Goal: Task Accomplishment & Management: Manage account settings

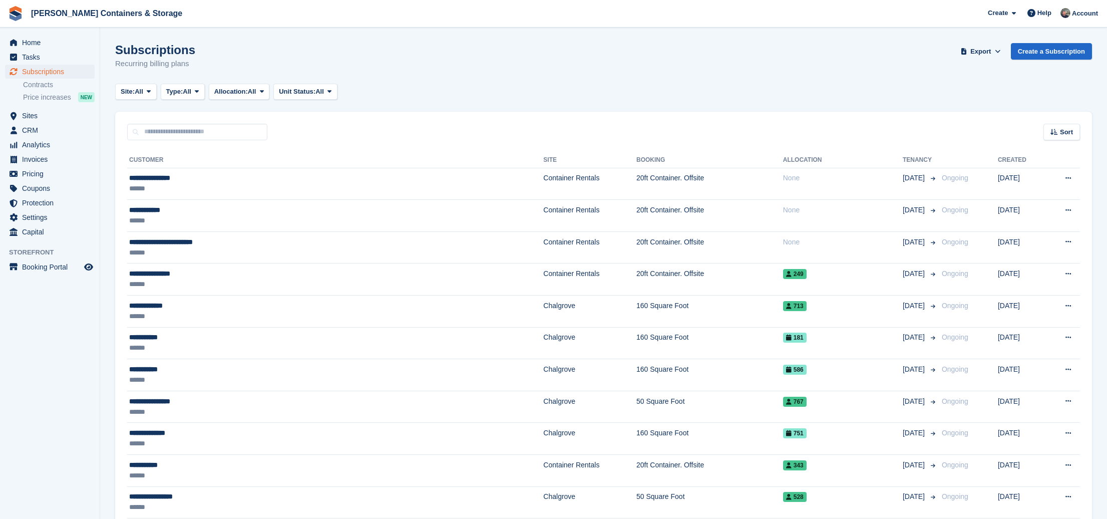
drag, startPoint x: 142, startPoint y: 92, endPoint x: 147, endPoint y: 116, distance: 25.1
click at [142, 92] on span "All" at bounding box center [139, 92] width 9 height 10
drag, startPoint x: 165, startPoint y: 147, endPoint x: 238, endPoint y: 147, distance: 73.1
click at [166, 145] on link "Container Rentals" at bounding box center [163, 151] width 87 height 18
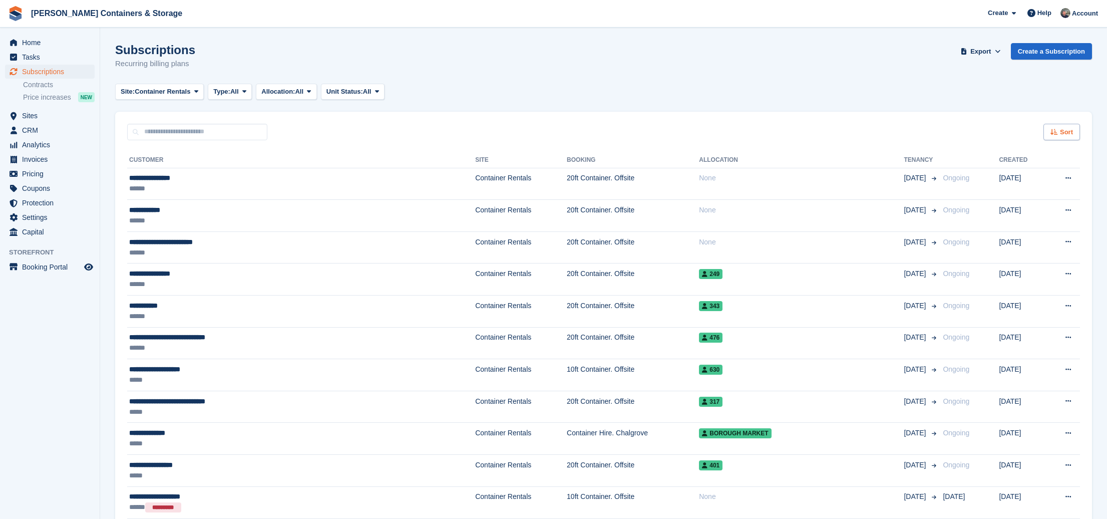
click at [1063, 124] on div "Sort" at bounding box center [1061, 132] width 37 height 17
click at [1022, 195] on span "Move in date" at bounding box center [1020, 195] width 40 height 8
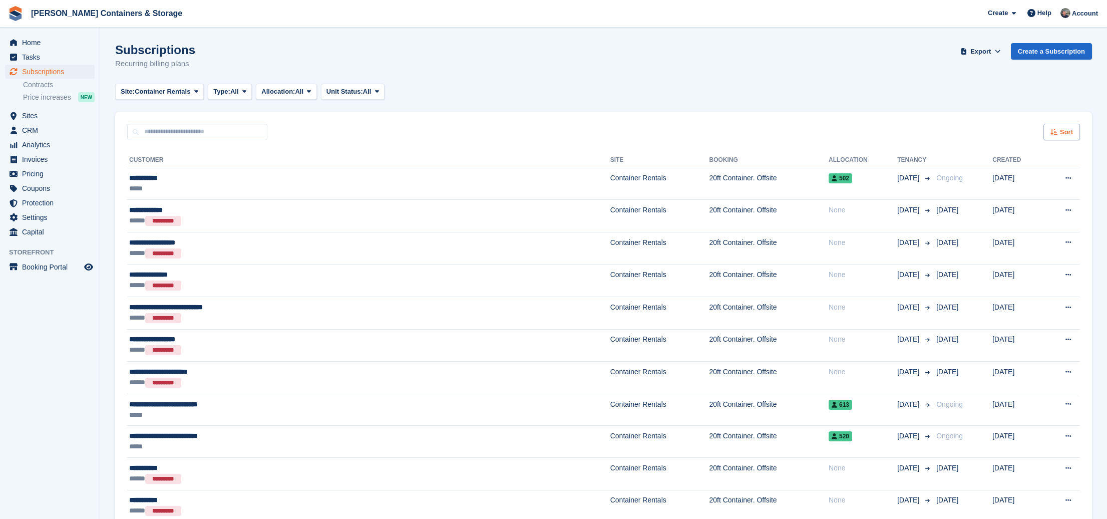
click at [1058, 129] on div "Sort" at bounding box center [1061, 132] width 37 height 17
click at [1046, 250] on span "Move in (newest first)" at bounding box center [1034, 249] width 72 height 8
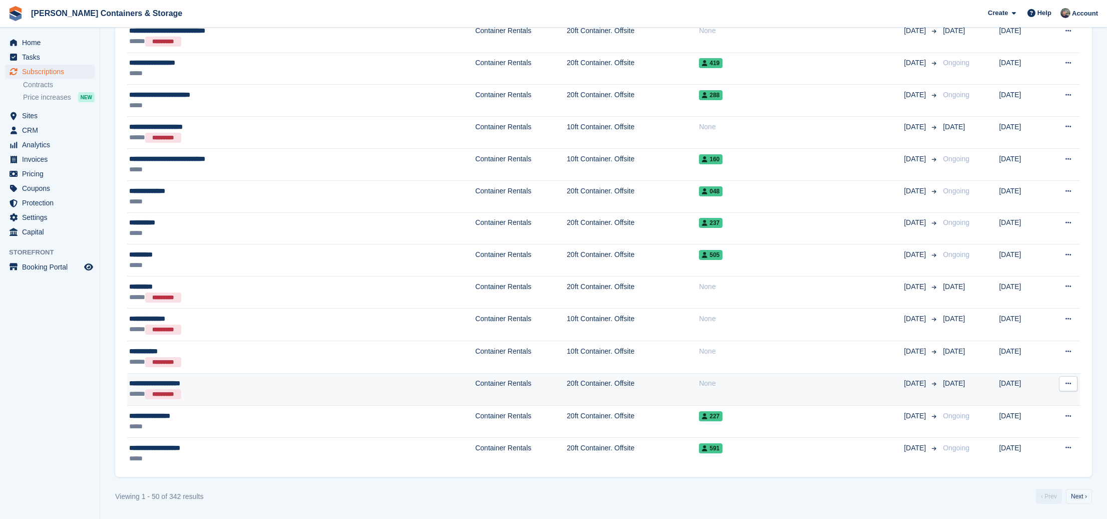
scroll to position [1296, 0]
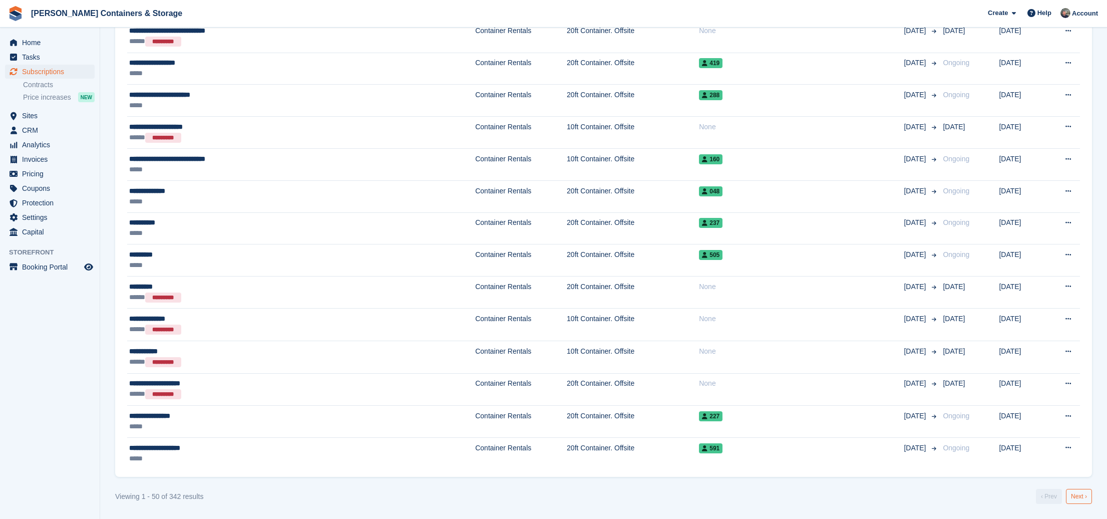
click at [1073, 496] on link "Next ›" at bounding box center [1079, 496] width 26 height 15
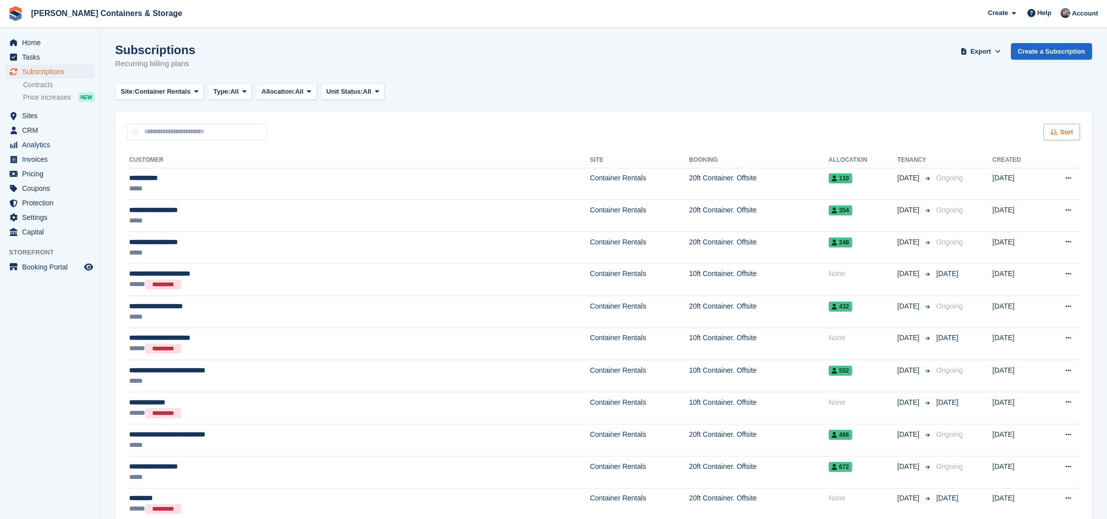
click at [1056, 138] on div "Sort" at bounding box center [1061, 132] width 37 height 17
drag, startPoint x: 1039, startPoint y: 209, endPoint x: 1053, endPoint y: 169, distance: 42.1
click at [1039, 209] on span "Move out date" at bounding box center [1022, 207] width 45 height 8
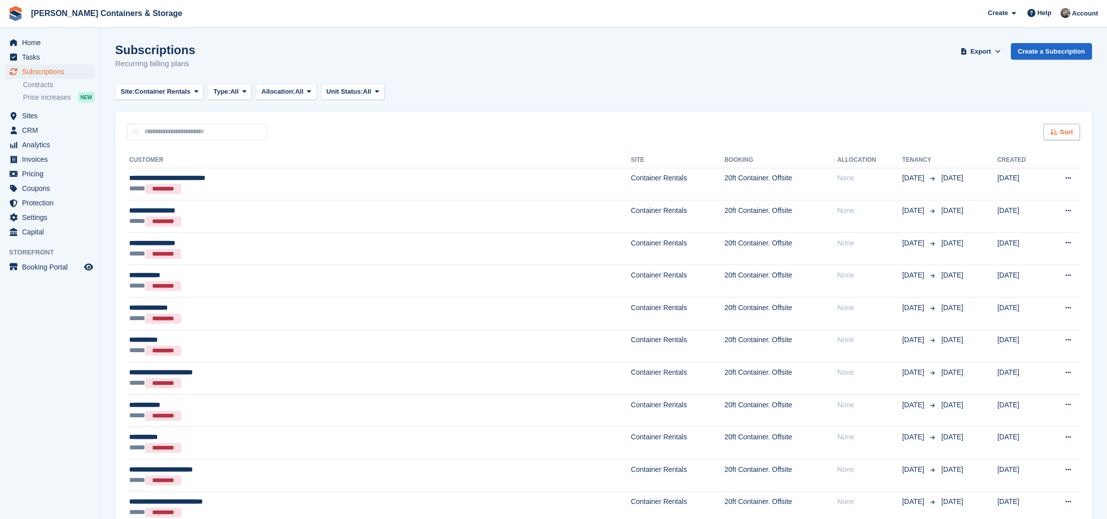
click at [1072, 131] on span "Sort" at bounding box center [1066, 132] width 13 height 10
click at [1046, 246] on span "Move out (newest first)" at bounding box center [1033, 249] width 76 height 8
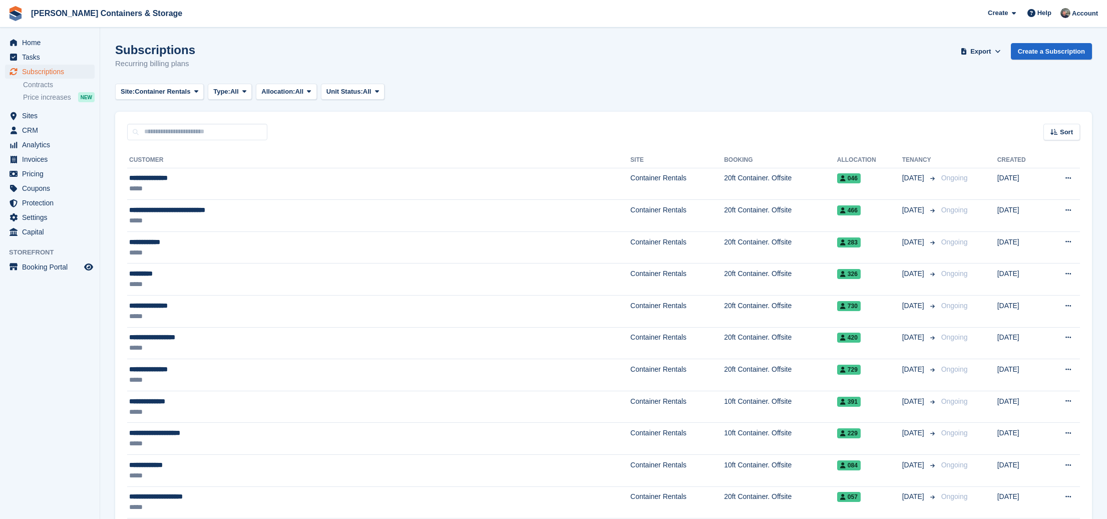
drag, startPoint x: 1058, startPoint y: 135, endPoint x: 1057, endPoint y: 186, distance: 50.6
click at [1058, 135] on div "Sort" at bounding box center [1061, 132] width 37 height 17
click at [832, 99] on div "Site: Container Rentals All Chalgrove Container Rentals Type: All All Upcoming …" at bounding box center [603, 92] width 977 height 17
click at [1072, 126] on div "Sort" at bounding box center [1061, 132] width 37 height 17
click at [945, 114] on div "Sort Sort by Customer name Date created Move in date Move out date Move out (ol…" at bounding box center [603, 126] width 977 height 29
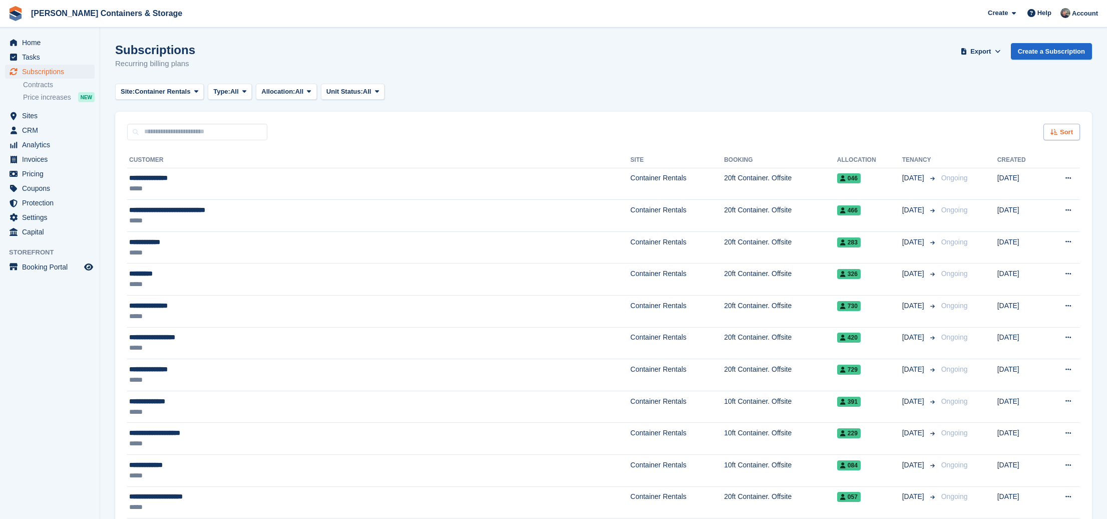
click at [1051, 137] on div "Sort" at bounding box center [1061, 132] width 37 height 17
click at [1030, 249] on span "Move out (newest first)" at bounding box center [1033, 249] width 76 height 8
click at [1067, 138] on div "Sort" at bounding box center [1061, 132] width 37 height 17
click at [1020, 206] on span "Move out date" at bounding box center [1020, 207] width 47 height 8
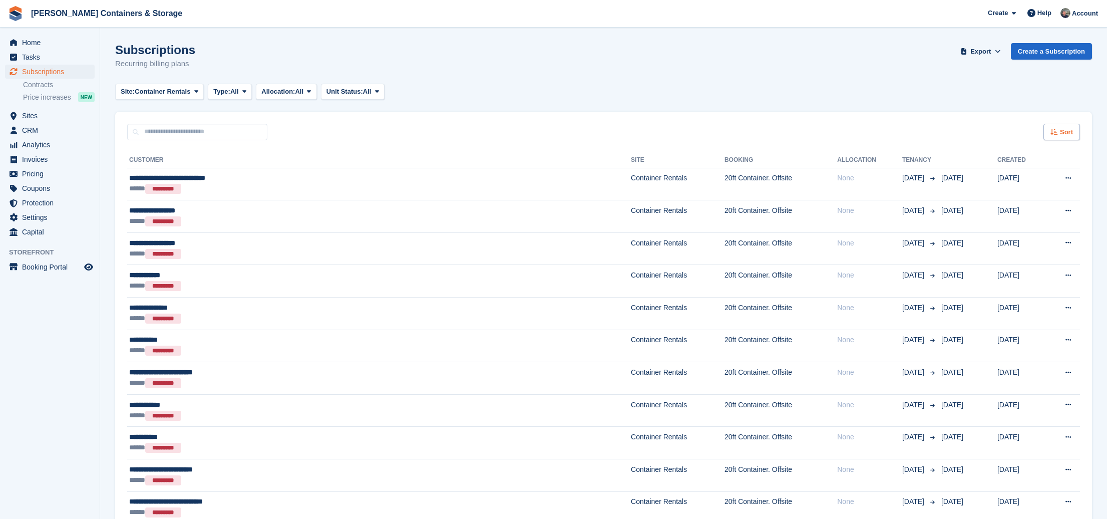
click at [1053, 135] on div "Sort" at bounding box center [1061, 132] width 37 height 17
click at [1035, 249] on span "Move out (newest first)" at bounding box center [1033, 249] width 76 height 8
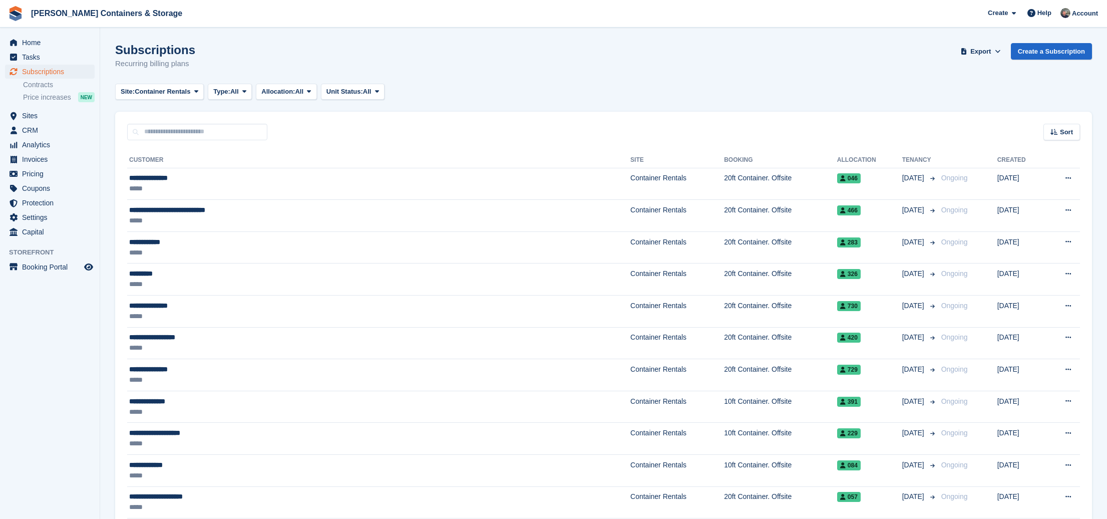
click at [1076, 133] on div "Sort" at bounding box center [1061, 132] width 37 height 17
click at [1026, 190] on div "Move in date" at bounding box center [1032, 195] width 94 height 11
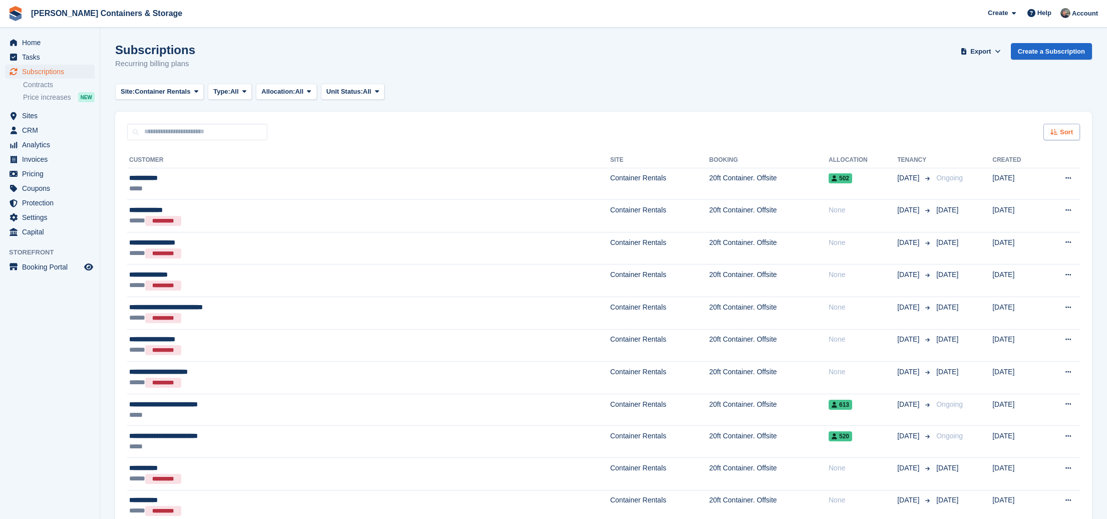
click at [1053, 135] on icon at bounding box center [1054, 132] width 8 height 7
click at [1030, 206] on span "Move out date" at bounding box center [1022, 207] width 45 height 8
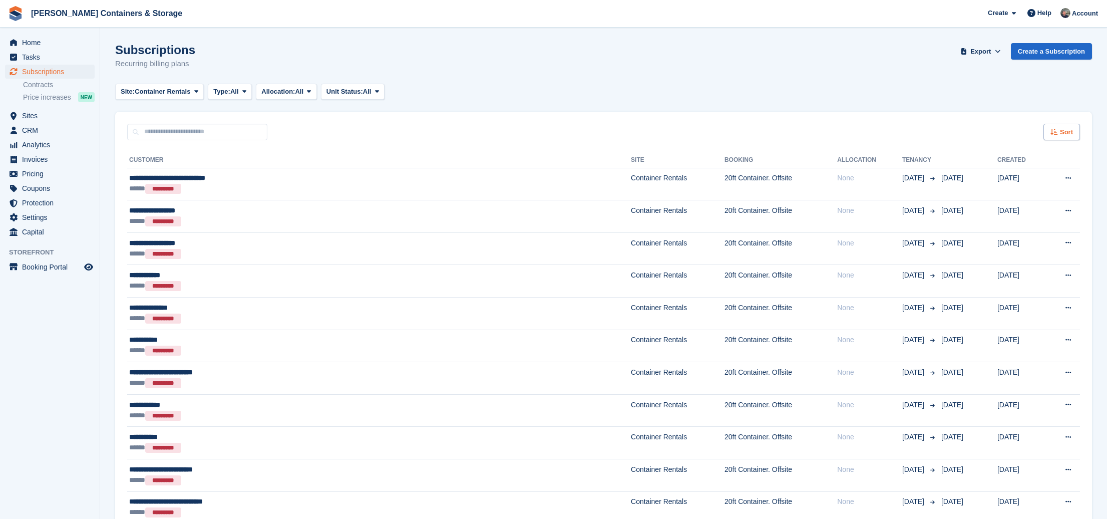
click at [1064, 131] on span "Sort" at bounding box center [1066, 132] width 13 height 10
click at [1049, 245] on span "Move out (newest first)" at bounding box center [1033, 249] width 76 height 8
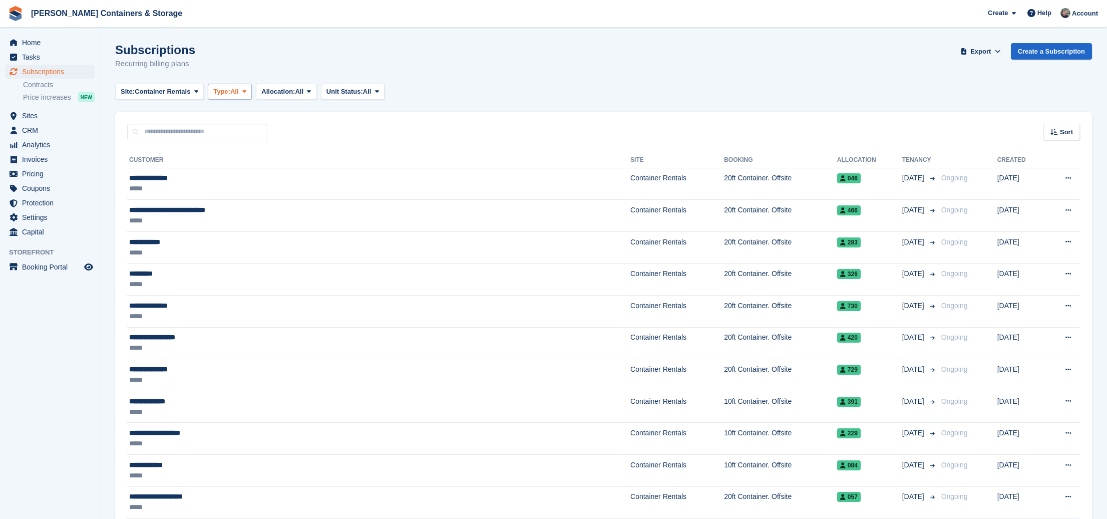
click at [229, 88] on span "Type:" at bounding box center [221, 92] width 17 height 10
click at [273, 146] on link "Previous" at bounding box center [255, 151] width 87 height 18
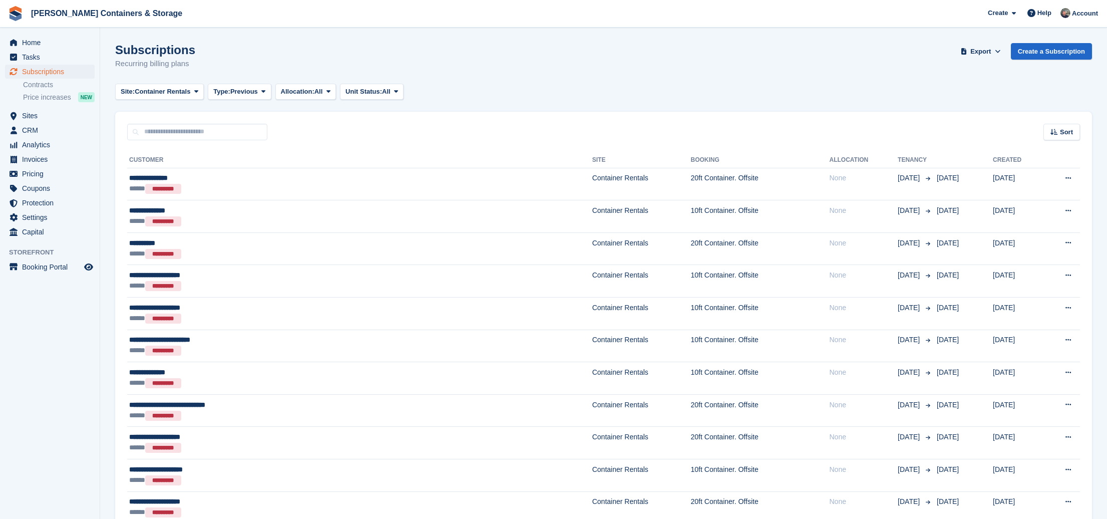
click at [1085, 131] on div "Sort Sort by Customer name Date created Move in date Move out date Move out (ol…" at bounding box center [603, 126] width 977 height 29
click at [1073, 131] on div "Sort" at bounding box center [1061, 132] width 37 height 17
click at [1031, 209] on span "Move out date" at bounding box center [1020, 207] width 47 height 8
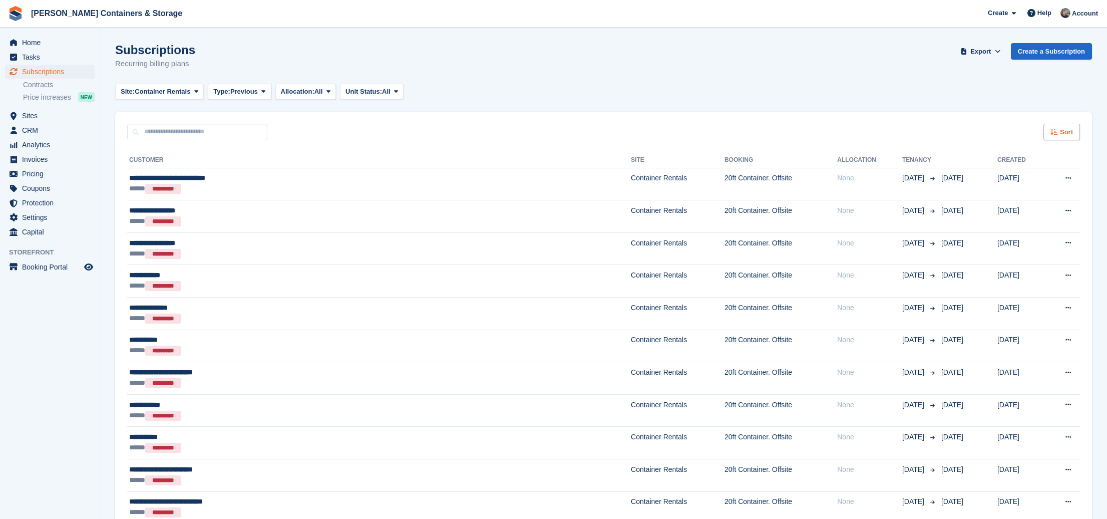
click at [1077, 130] on div "Sort" at bounding box center [1061, 132] width 37 height 17
click at [1064, 244] on div "Move out (newest first)" at bounding box center [1028, 249] width 86 height 11
click at [1047, 254] on div "Sort by Customer name Date created Move in date Move out date Move out (oldest …" at bounding box center [1028, 202] width 103 height 122
click at [1045, 252] on span "Move out (newest first)" at bounding box center [1033, 249] width 76 height 8
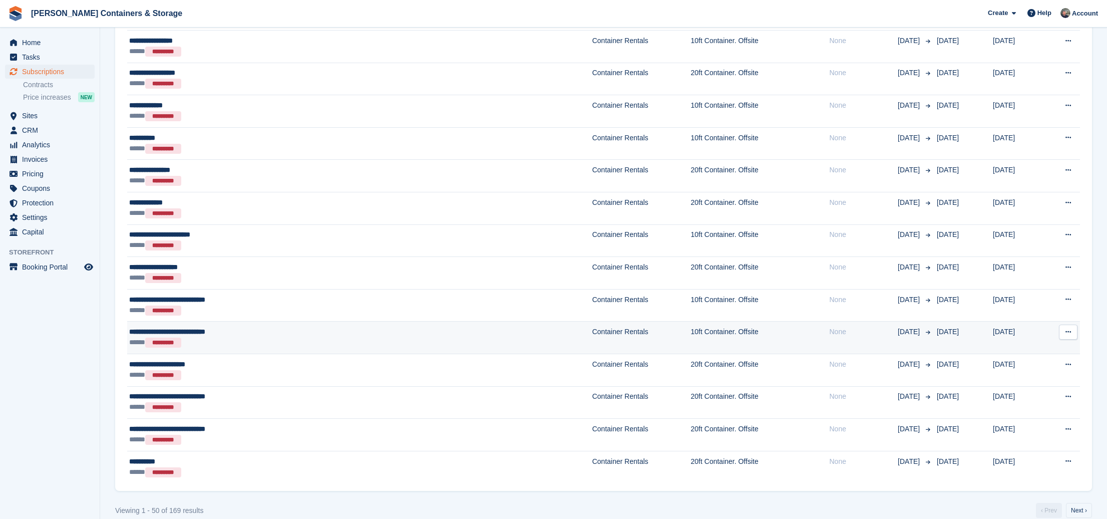
scroll to position [1303, 0]
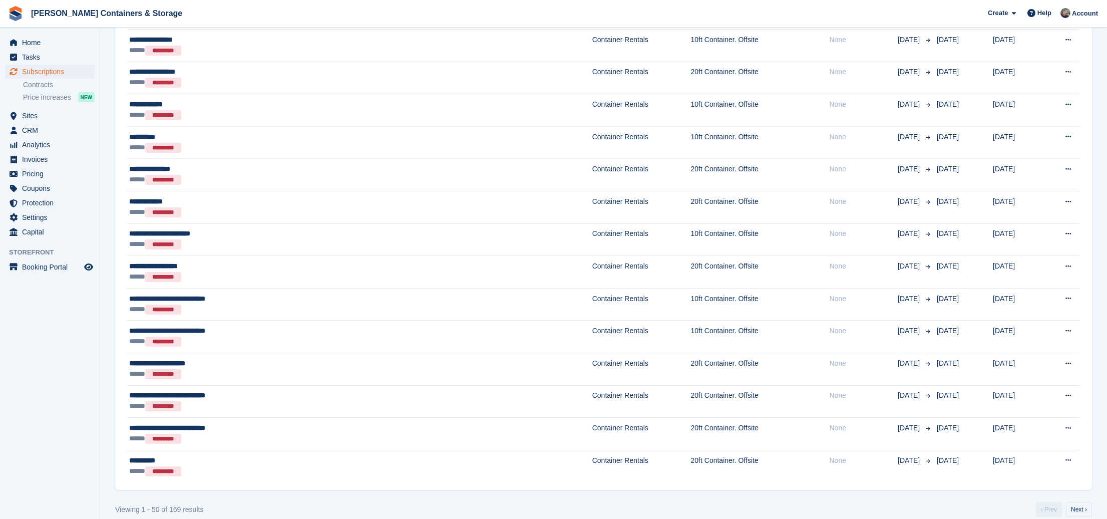
click at [1075, 502] on link "Next ›" at bounding box center [1079, 509] width 26 height 15
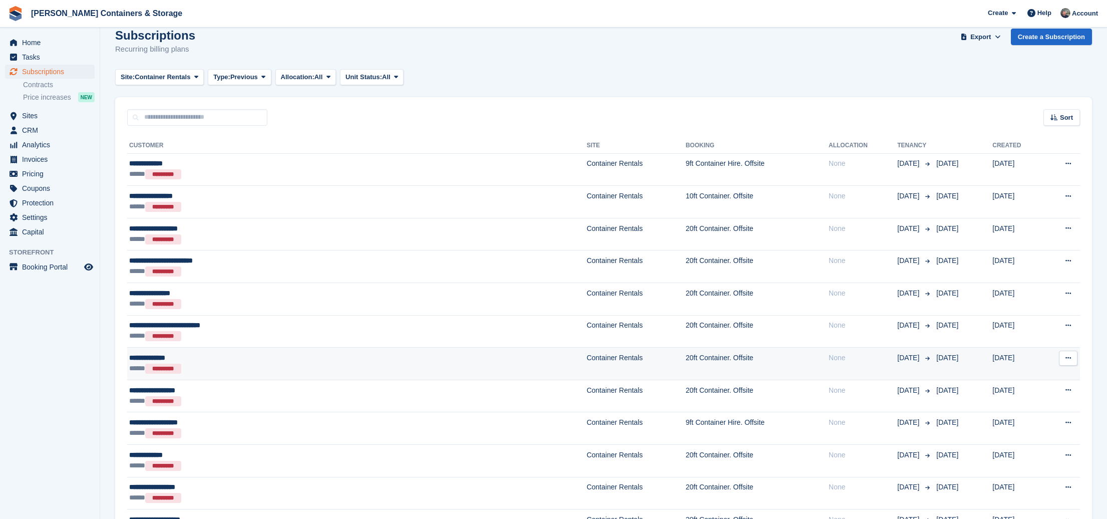
scroll to position [15, 0]
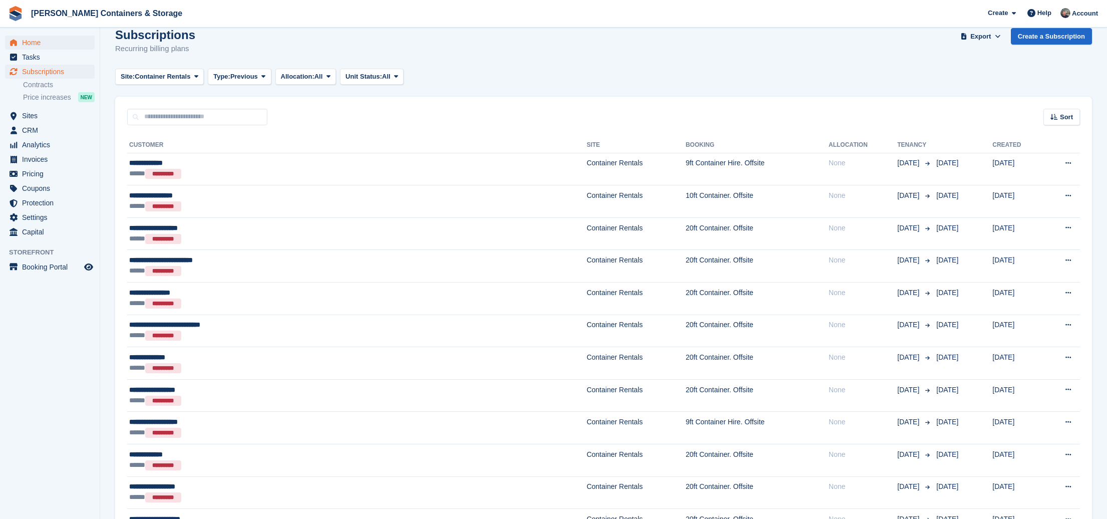
click at [30, 37] on span "Home" at bounding box center [52, 43] width 60 height 14
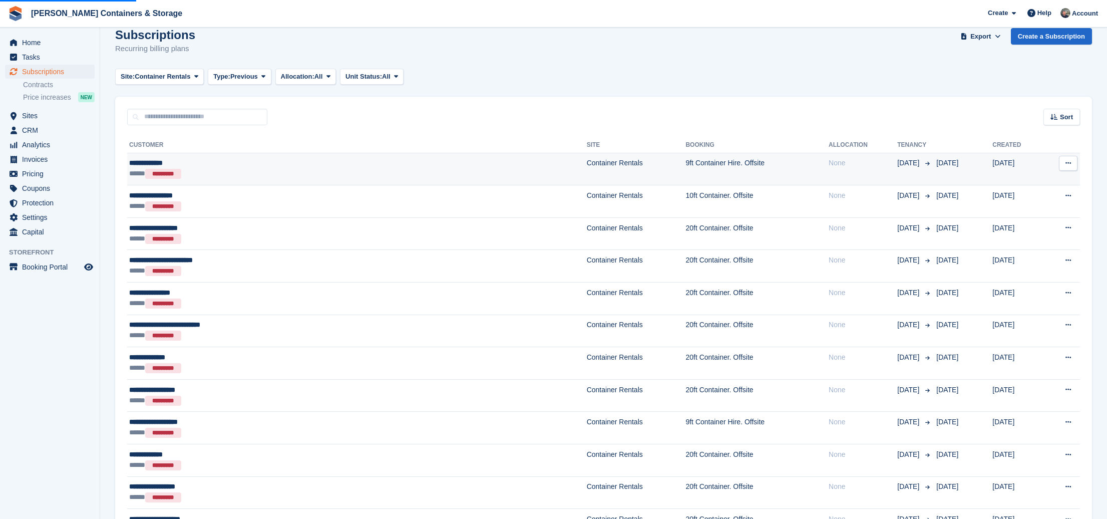
scroll to position [18, 1]
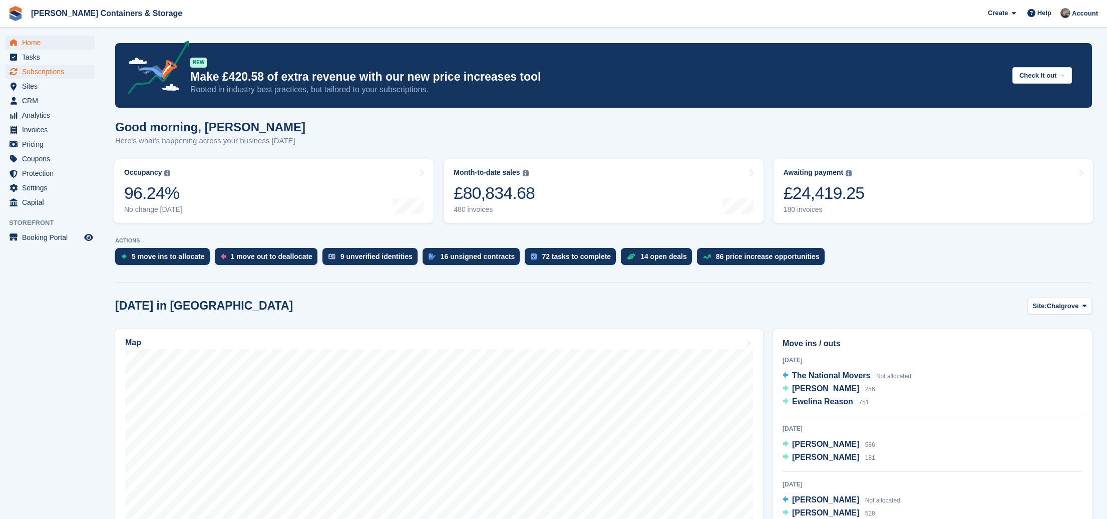
click at [52, 70] on span "Subscriptions" at bounding box center [52, 72] width 60 height 14
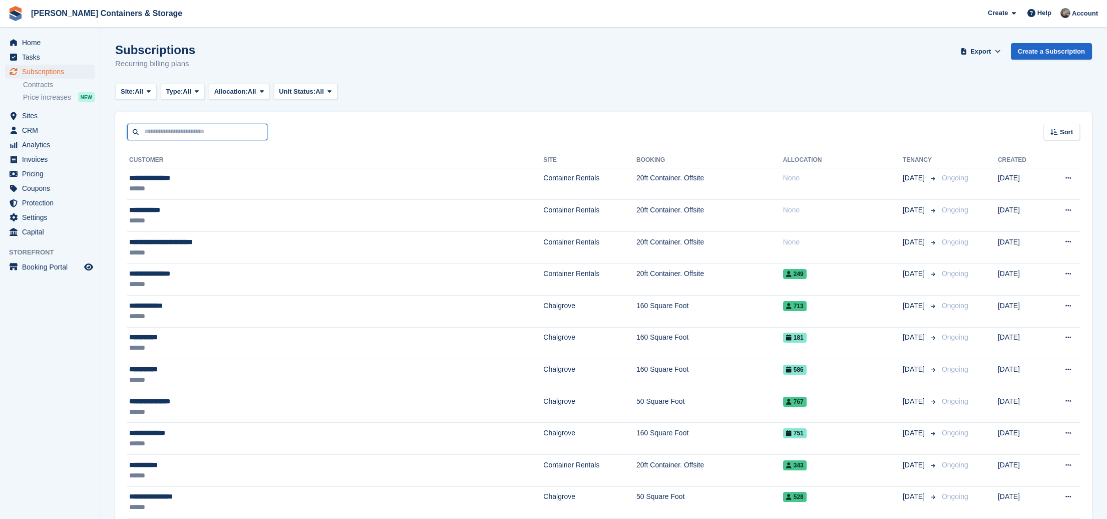
click at [205, 138] on input "text" at bounding box center [197, 132] width 140 height 17
type input "****"
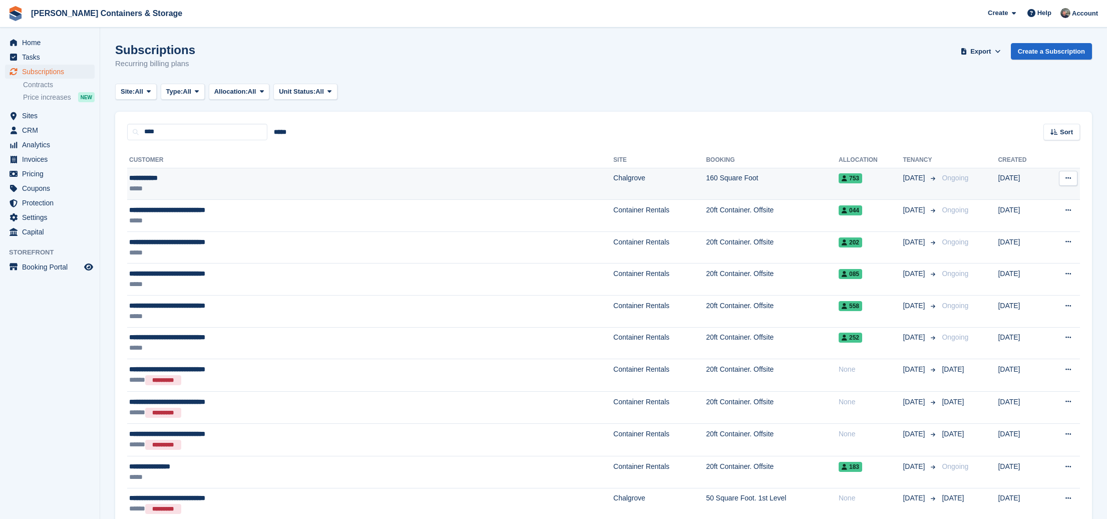
click at [613, 199] on td "Chalgrove" at bounding box center [659, 184] width 93 height 32
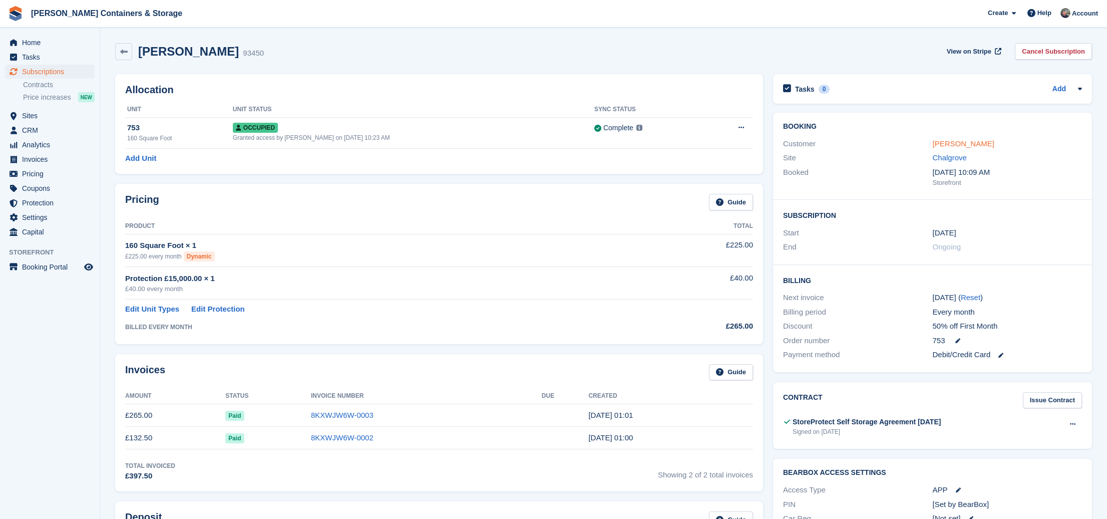
click at [947, 144] on link "[PERSON_NAME]" at bounding box center [964, 143] width 62 height 9
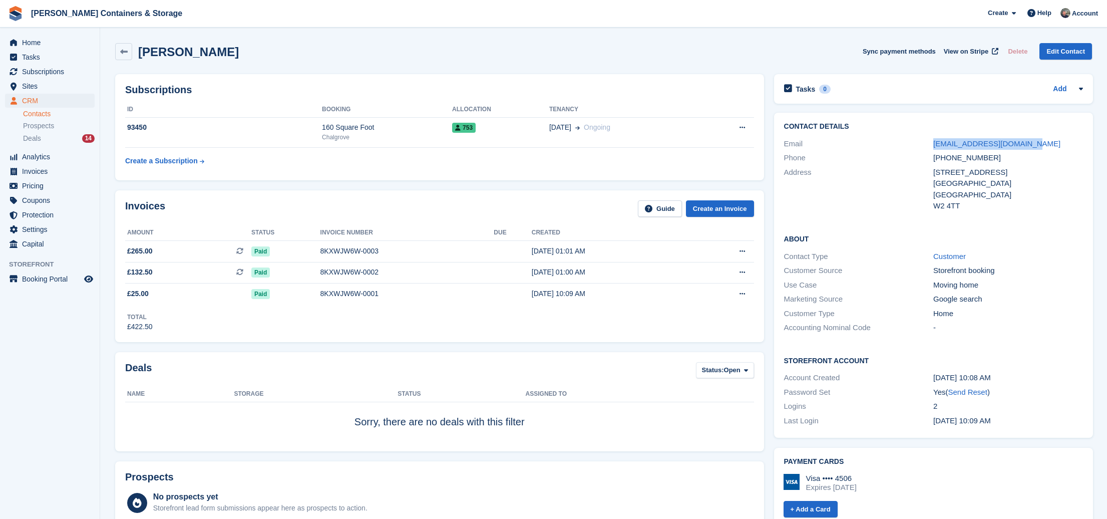
click at [865, 145] on div "Email nicolahain1981@gmail.com" at bounding box center [933, 144] width 299 height 15
click at [57, 72] on span "Subscriptions" at bounding box center [52, 72] width 60 height 14
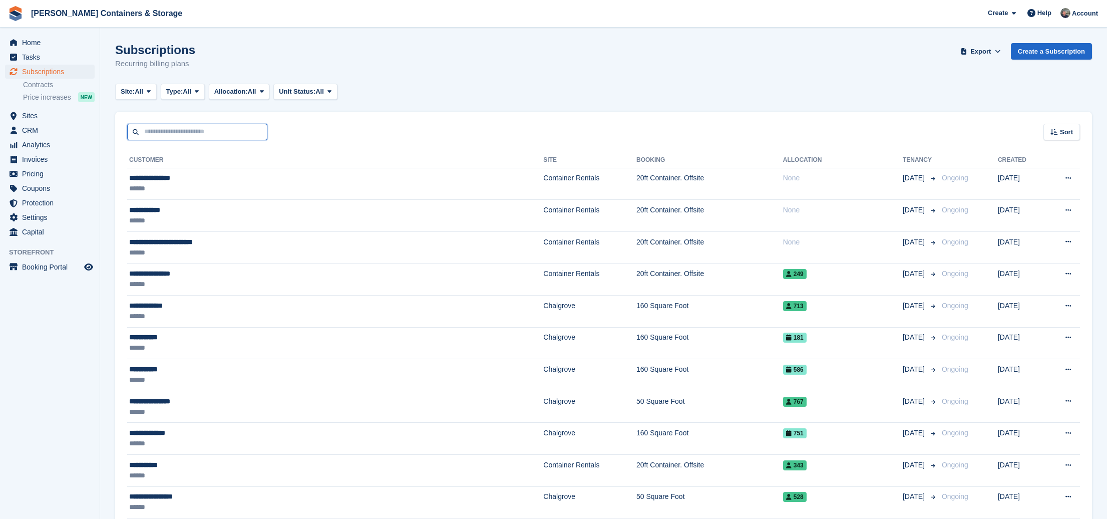
click at [229, 132] on input "text" at bounding box center [197, 132] width 140 height 17
type input "****"
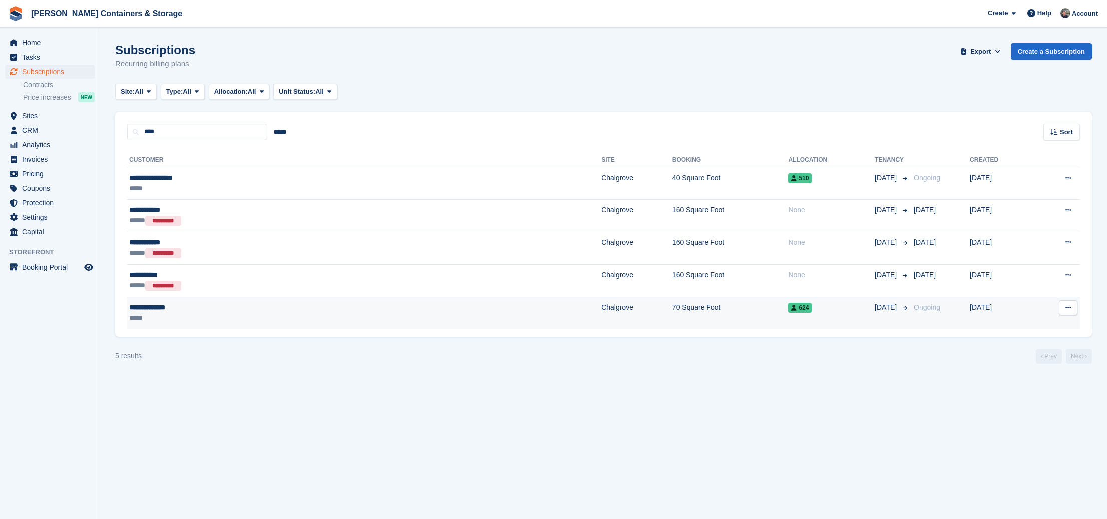
click at [318, 322] on div "*****" at bounding box center [235, 317] width 212 height 11
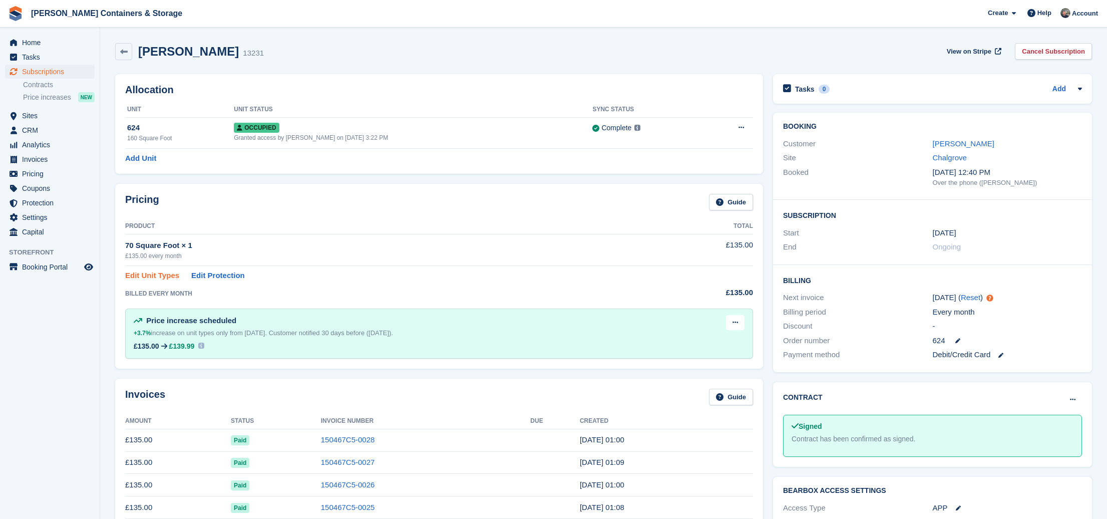
click at [170, 275] on link "Edit Unit Types" at bounding box center [152, 276] width 54 height 12
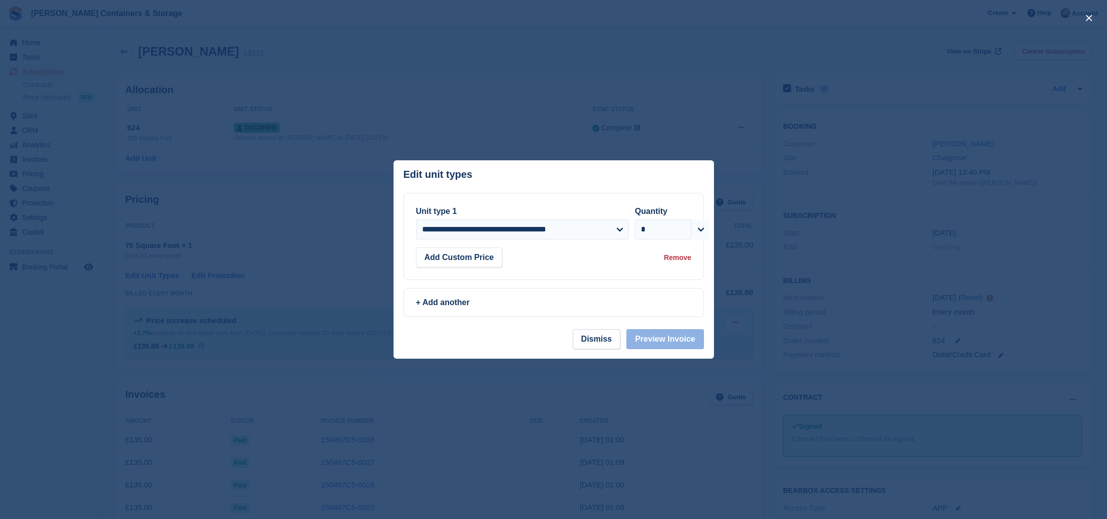
drag, startPoint x: 585, startPoint y: 344, endPoint x: 449, endPoint y: 333, distance: 136.6
click at [585, 344] on button "Dismiss" at bounding box center [597, 339] width 48 height 20
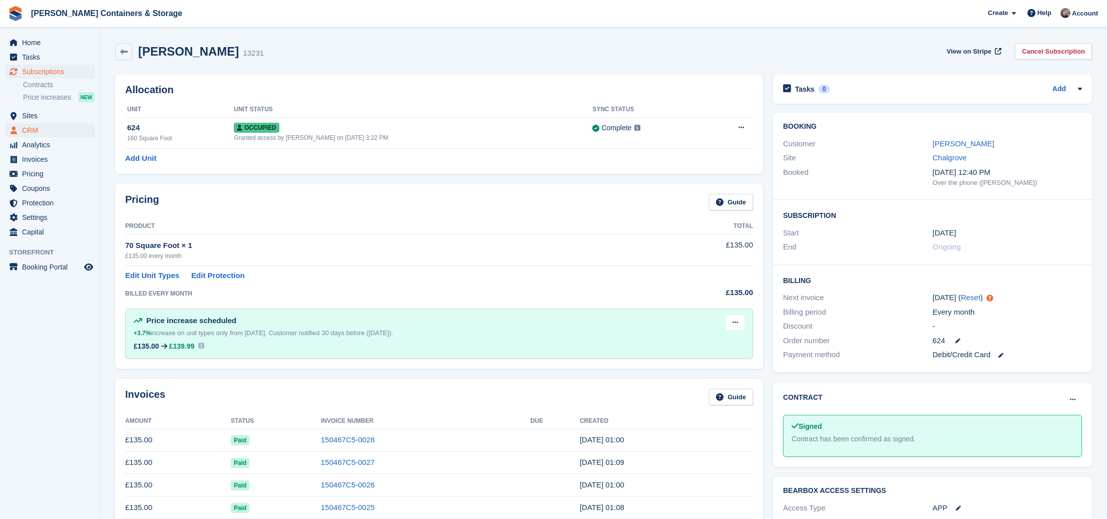
click at [49, 126] on span "CRM" at bounding box center [52, 130] width 60 height 14
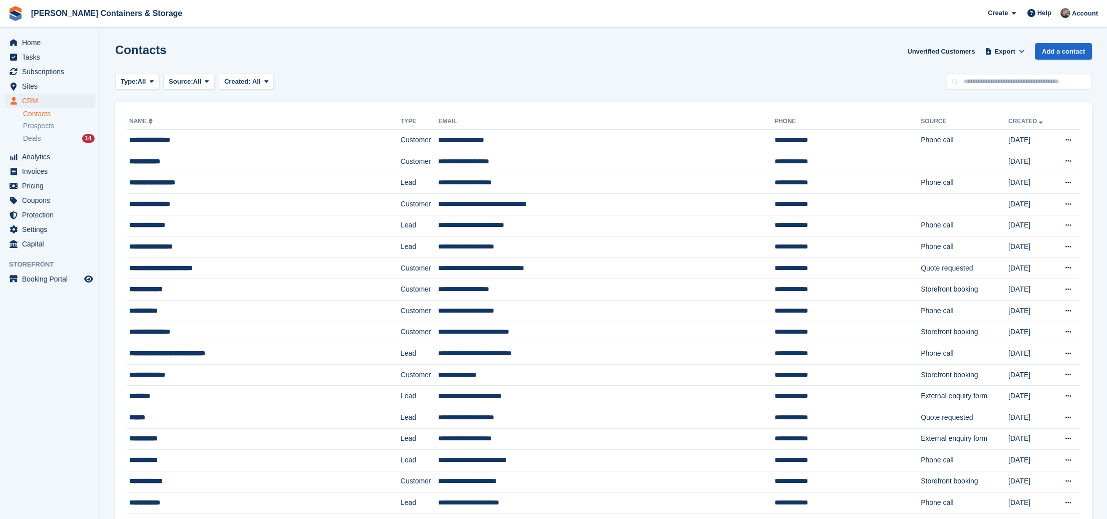
click at [1011, 88] on input "text" at bounding box center [1019, 82] width 145 height 17
type input "*******"
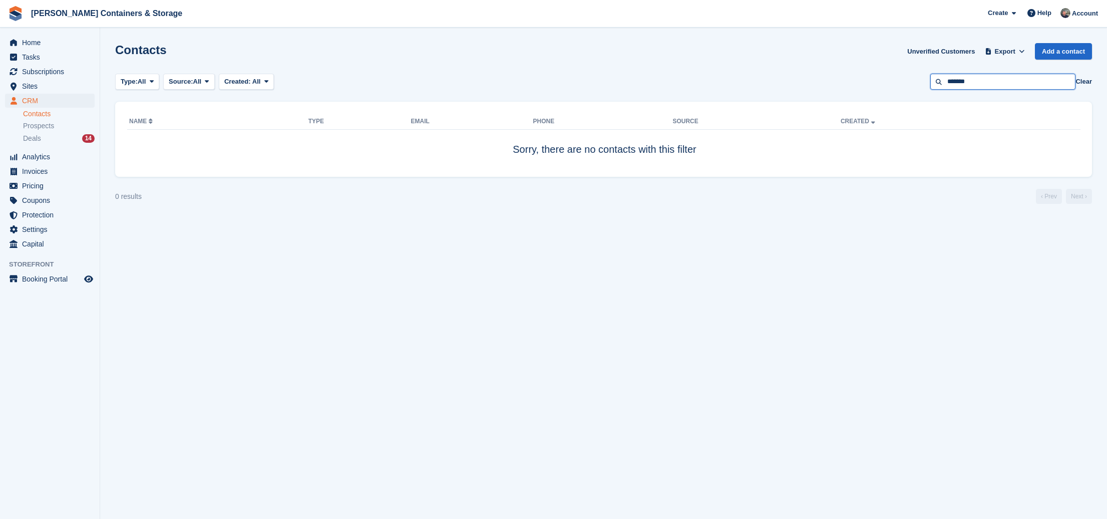
drag, startPoint x: 974, startPoint y: 81, endPoint x: 1002, endPoint y: 90, distance: 29.3
click at [979, 84] on input "*******" at bounding box center [1002, 82] width 145 height 17
type input "******"
